Goal: Information Seeking & Learning: Learn about a topic

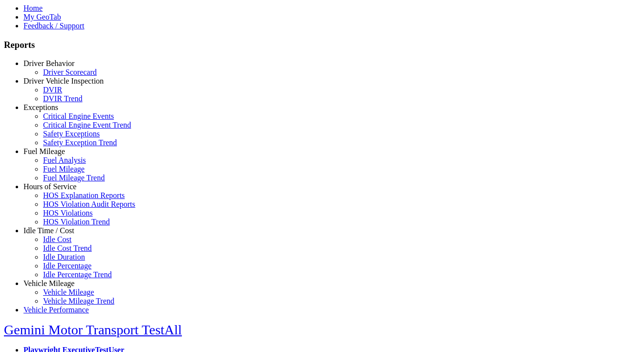
click at [56, 191] on link "Hours of Service" at bounding box center [49, 186] width 53 height 8
click at [64, 199] on link "HOS Explanation Reports" at bounding box center [84, 195] width 82 height 8
